Goal: Task Accomplishment & Management: Manage account settings

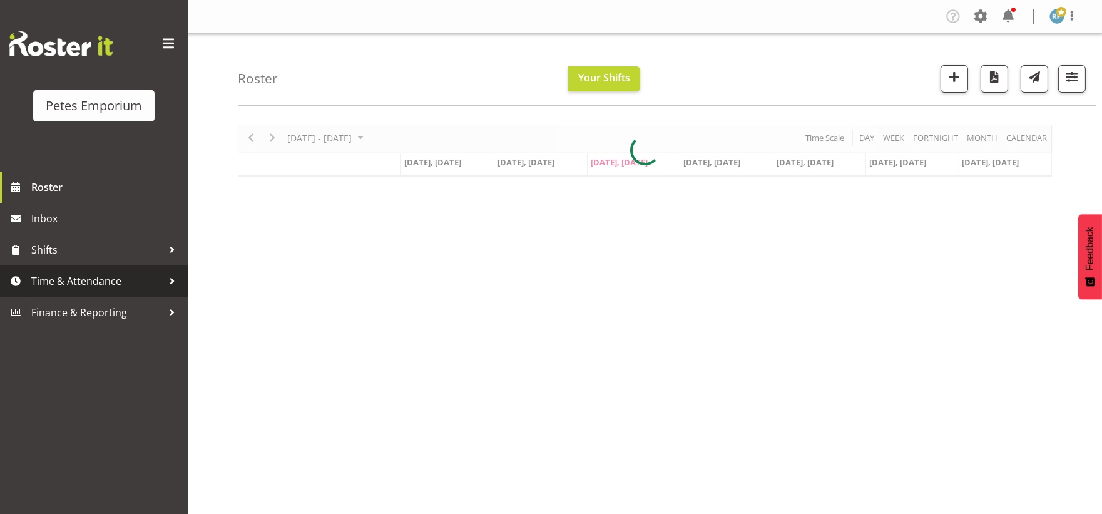
click at [66, 286] on span "Time & Attendance" at bounding box center [96, 281] width 131 height 19
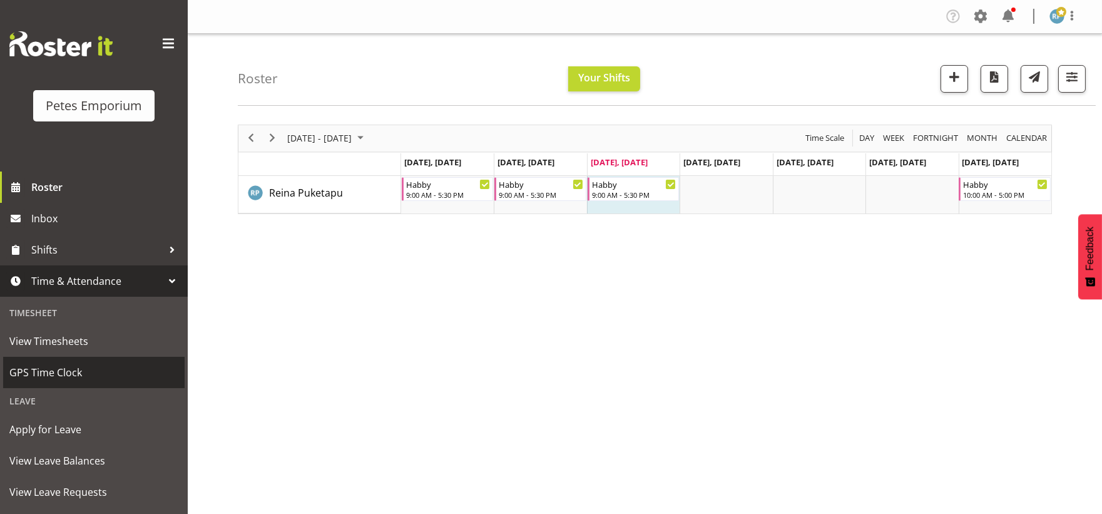
click at [69, 371] on span "GPS Time Clock" at bounding box center [93, 372] width 169 height 19
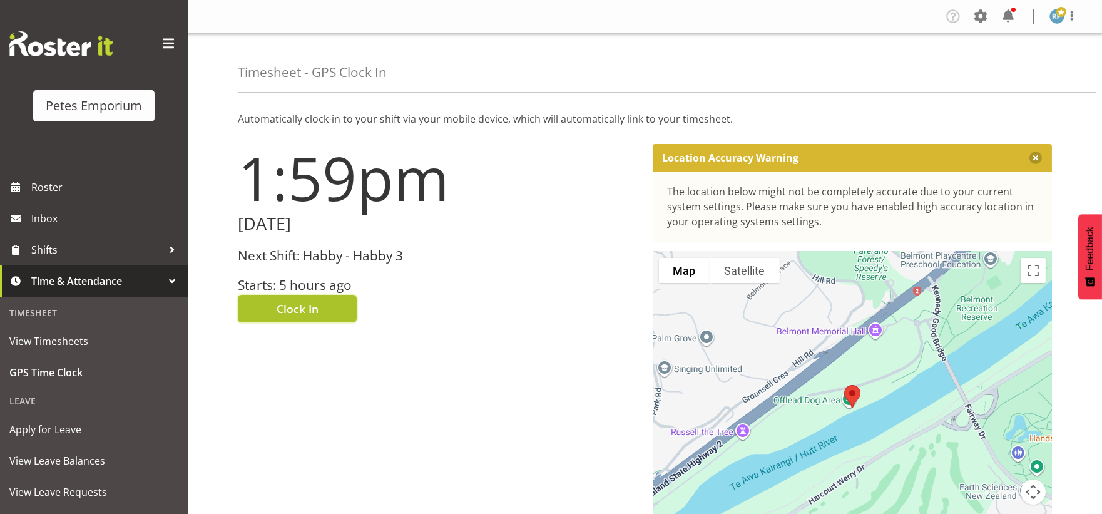
click at [323, 318] on button "Clock In" at bounding box center [297, 309] width 119 height 28
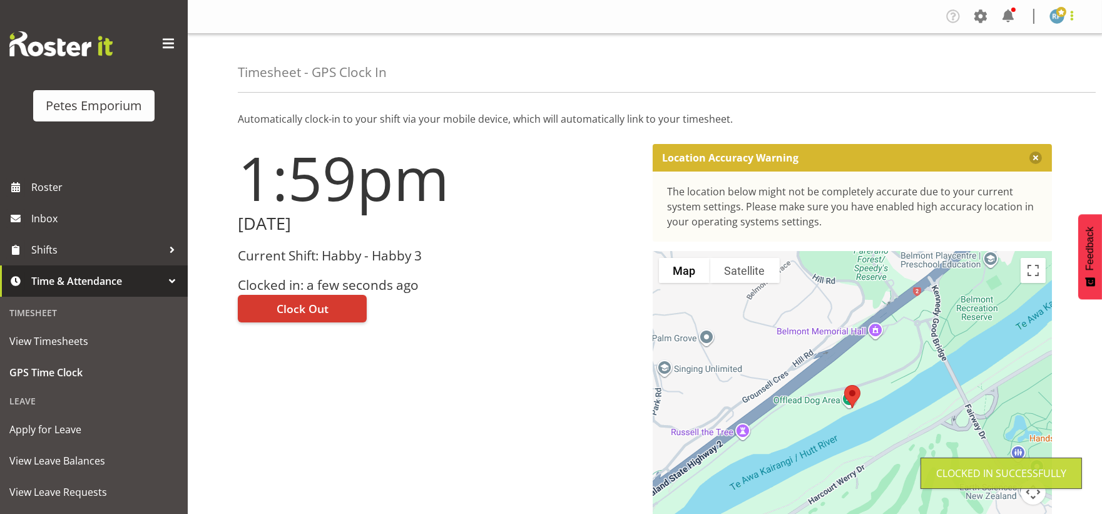
click at [1074, 19] on span at bounding box center [1071, 15] width 15 height 15
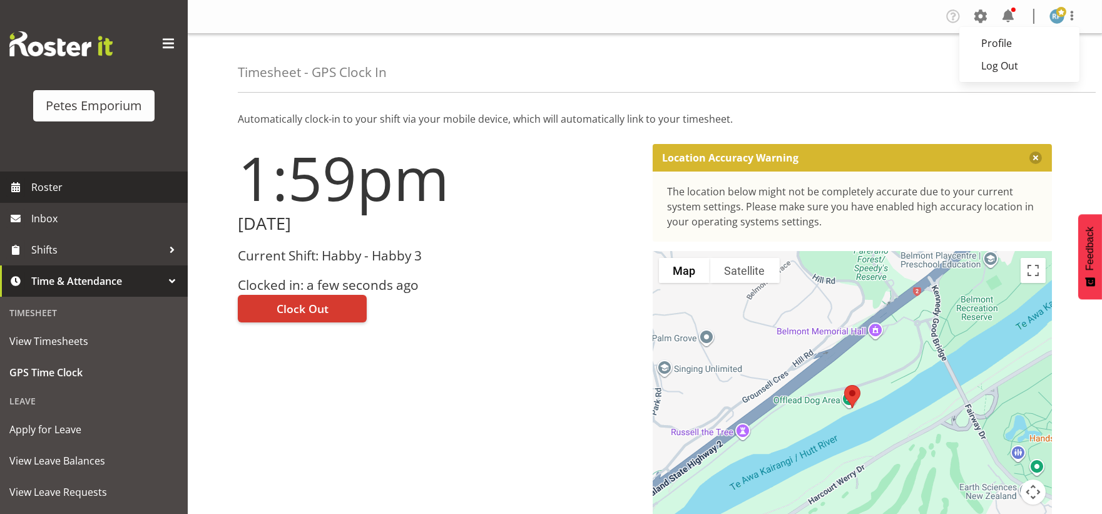
click at [57, 188] on span "Roster" at bounding box center [106, 187] width 150 height 19
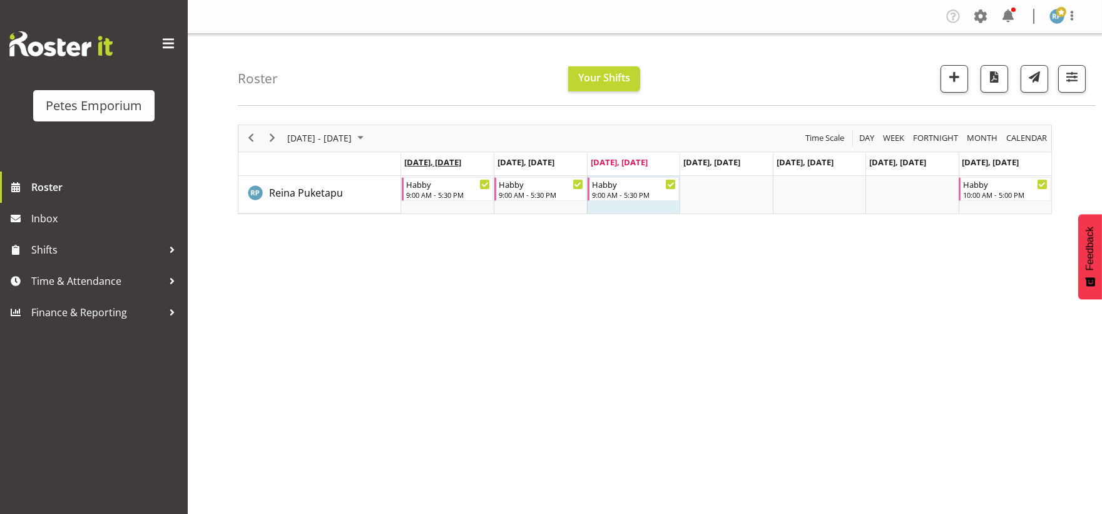
click at [454, 166] on span "Aug 18, Monday" at bounding box center [432, 161] width 57 height 11
click at [946, 83] on span "button" at bounding box center [954, 77] width 16 height 16
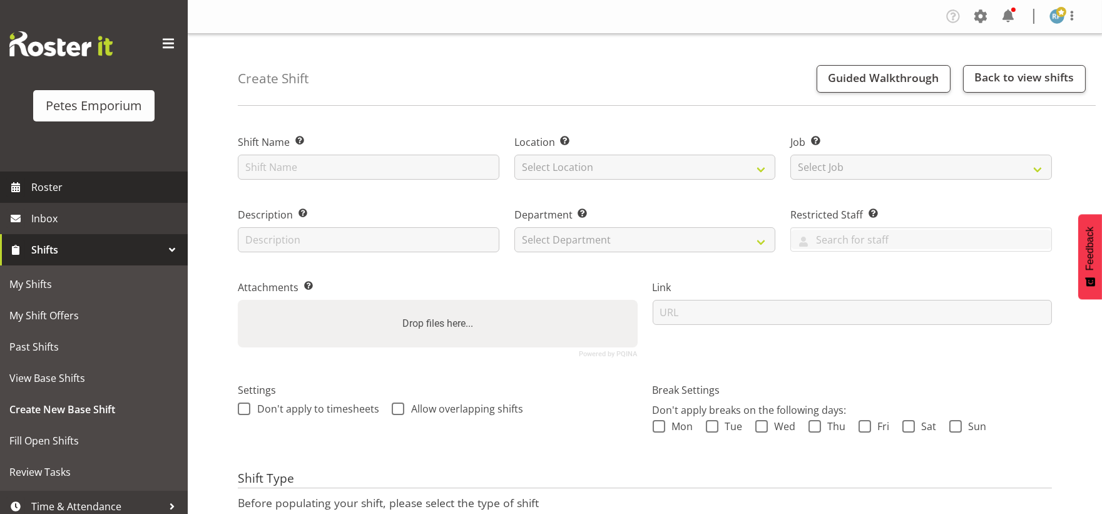
click at [61, 188] on span "Roster" at bounding box center [106, 187] width 150 height 19
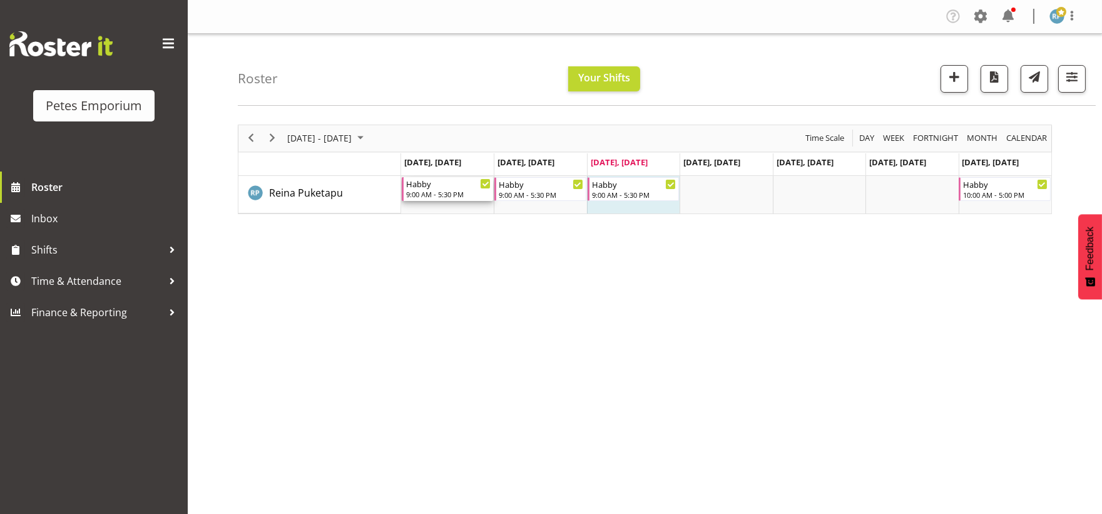
click at [452, 188] on div "Habby" at bounding box center [448, 183] width 84 height 13
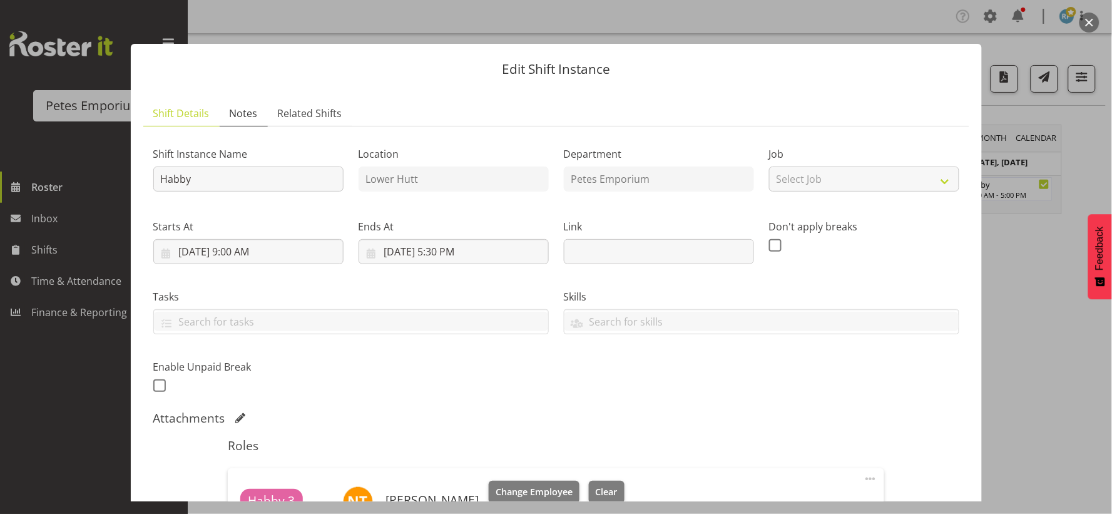
click at [238, 119] on span "Notes" at bounding box center [244, 113] width 28 height 15
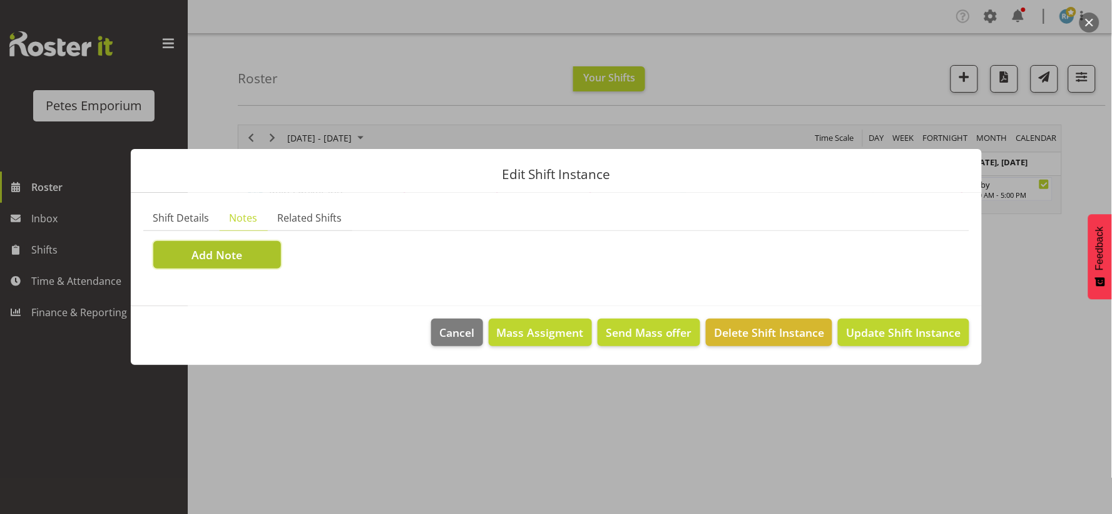
click at [230, 255] on span "Add Note" at bounding box center [216, 254] width 51 height 16
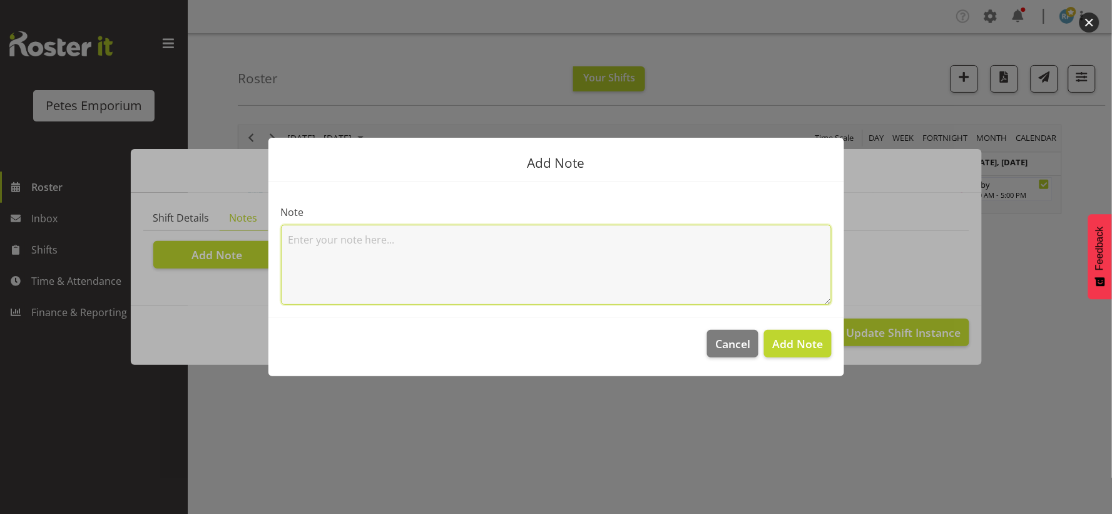
click at [316, 231] on textarea at bounding box center [556, 265] width 551 height 80
type textarea "Hi Jodine. I went to the Porirua store to pick products."
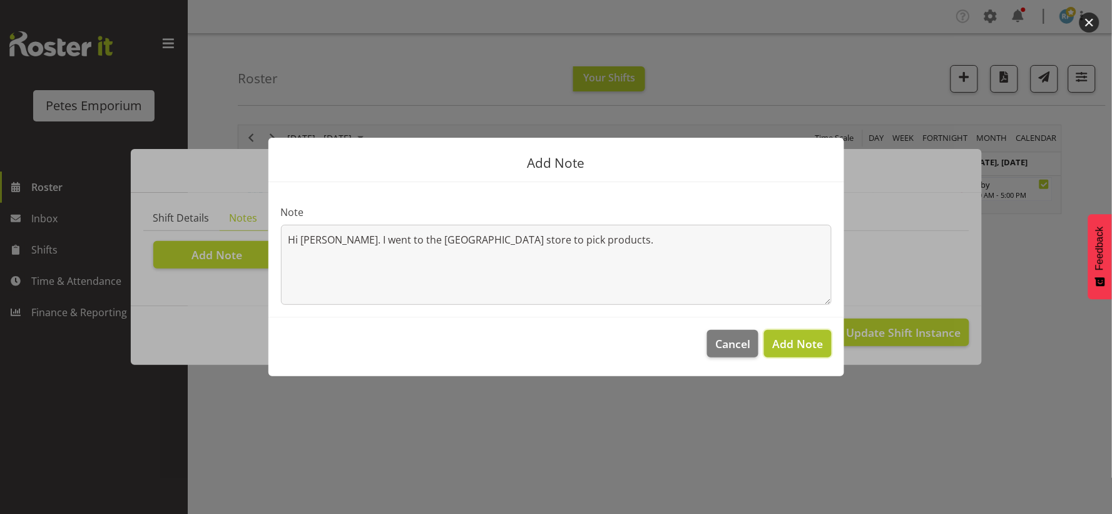
click at [807, 346] on span "Add Note" at bounding box center [797, 343] width 51 height 15
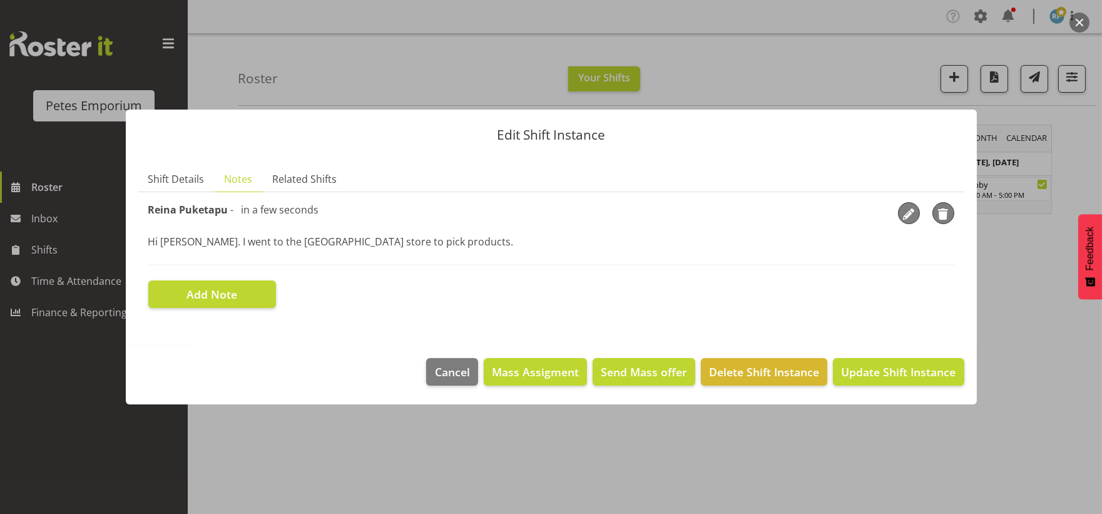
click at [455, 86] on div "Edit Shift Instance Shift Details Notes Related Shifts Shift Instance Name Habb…" at bounding box center [551, 256] width 876 height 357
click at [34, 359] on div at bounding box center [551, 257] width 1102 height 514
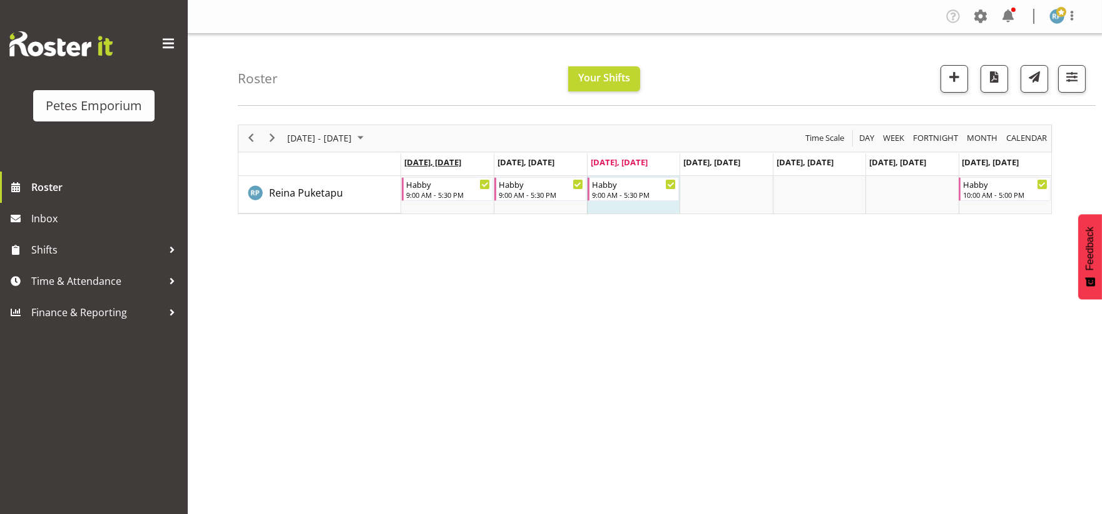
click at [446, 158] on span "Aug 18, Monday" at bounding box center [432, 161] width 57 height 11
click at [433, 160] on span "Aug 18, Monday" at bounding box center [432, 161] width 57 height 11
click at [439, 160] on span "Aug 18, Monday" at bounding box center [432, 161] width 57 height 11
click at [28, 214] on link "Inbox" at bounding box center [94, 218] width 188 height 31
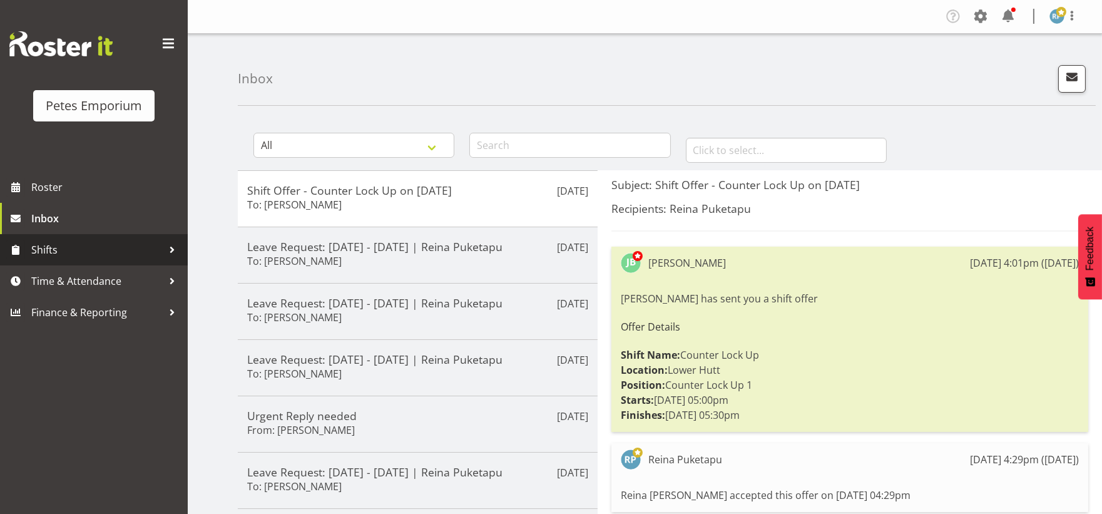
click at [61, 249] on span "Shifts" at bounding box center [96, 249] width 131 height 19
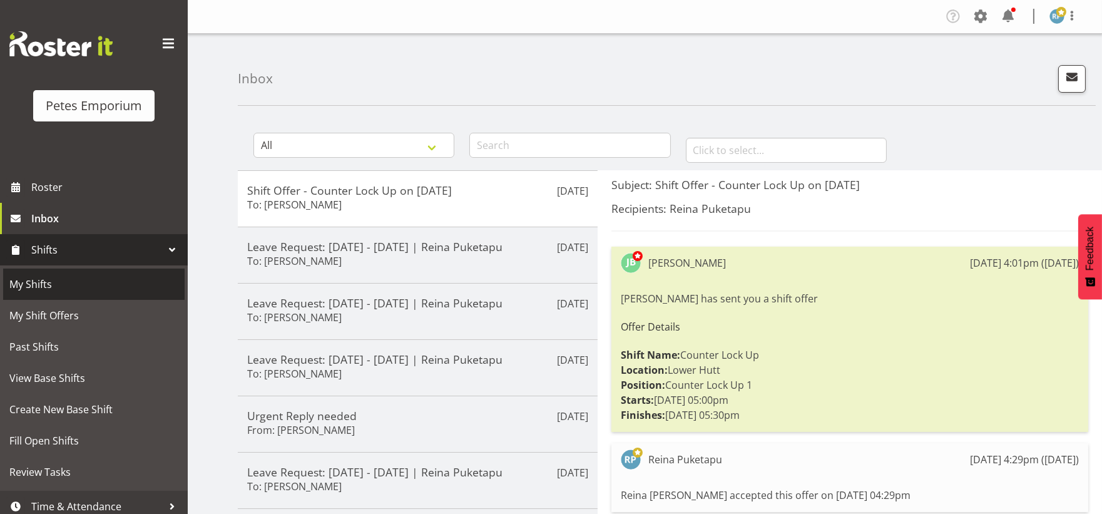
drag, startPoint x: 54, startPoint y: 285, endPoint x: 61, endPoint y: 278, distance: 9.7
click at [57, 285] on span "My Shifts" at bounding box center [93, 284] width 169 height 19
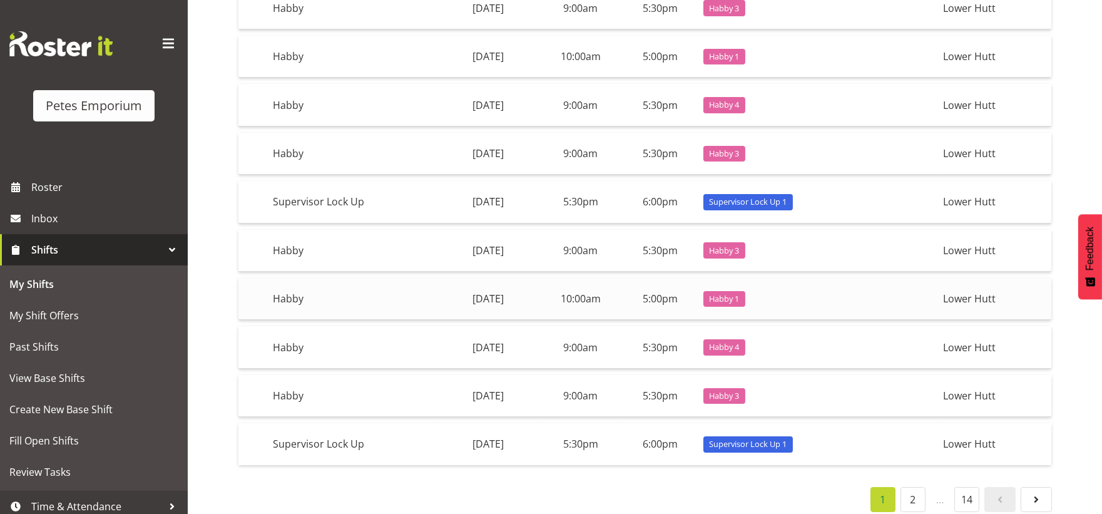
scroll to position [191, 0]
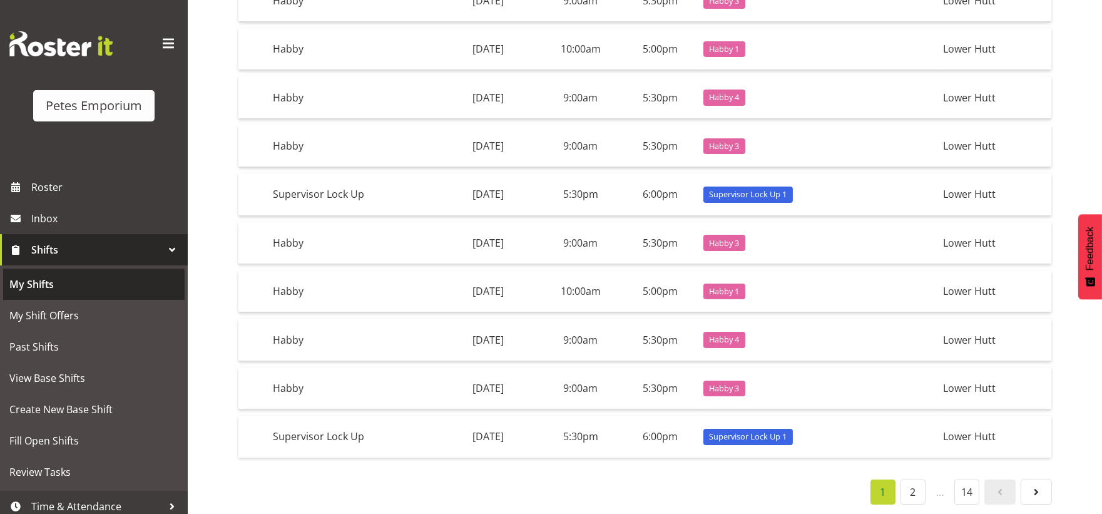
click at [21, 288] on span "My Shifts" at bounding box center [93, 284] width 169 height 19
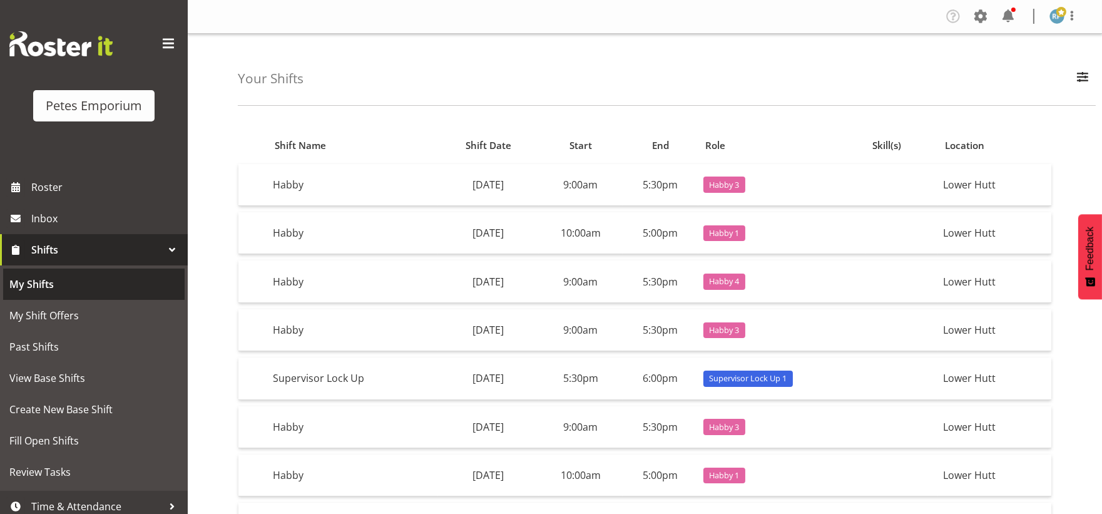
click at [48, 291] on span "My Shifts" at bounding box center [93, 284] width 169 height 19
